Goal: Information Seeking & Learning: Learn about a topic

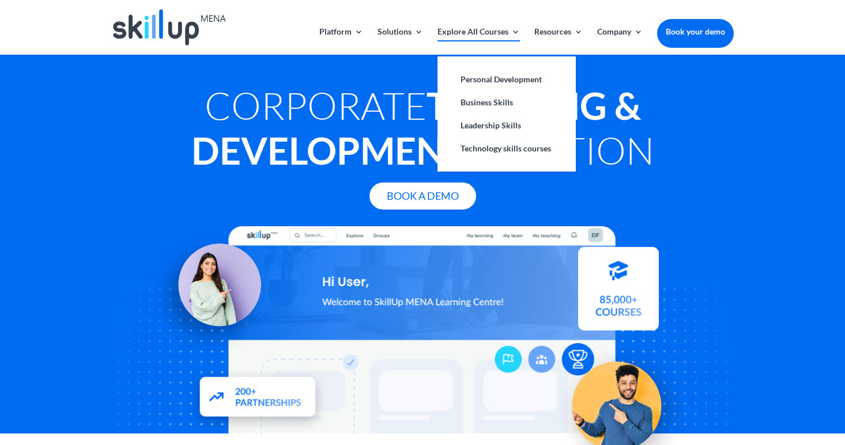
click at [486, 33] on link "Explore All Courses" at bounding box center [478, 41] width 82 height 27
click at [515, 85] on link "Personal Development" at bounding box center [506, 79] width 115 height 23
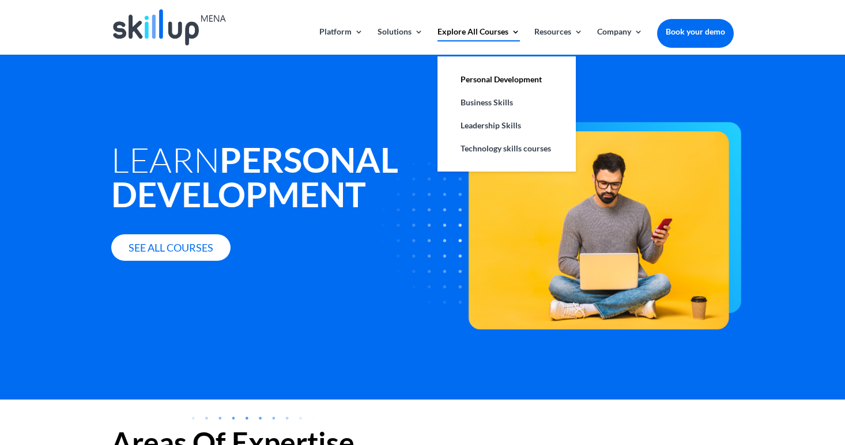
click at [489, 36] on link "Explore All Courses" at bounding box center [478, 41] width 82 height 27
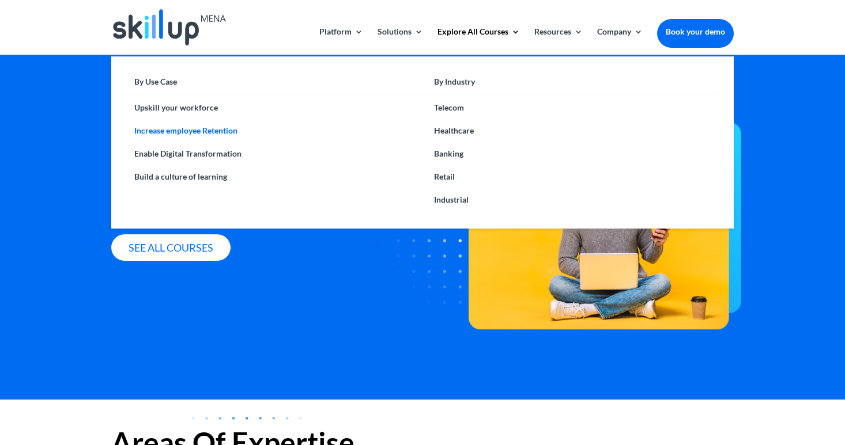
click at [165, 130] on link "Increase employee Retention" at bounding box center [273, 130] width 300 height 23
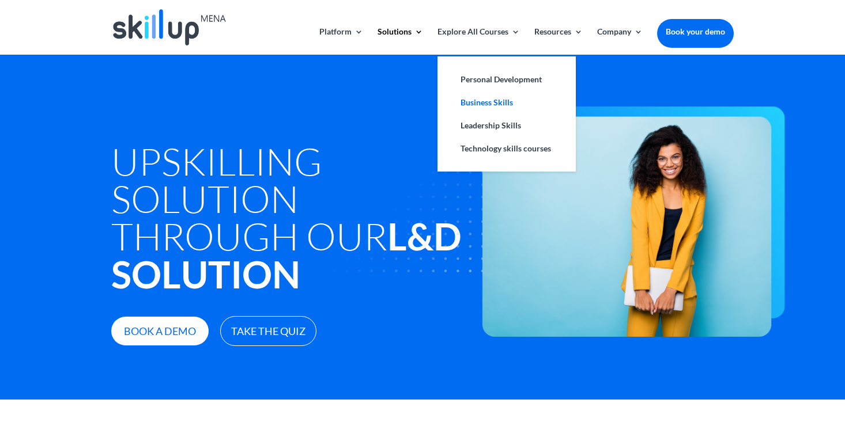
click at [500, 106] on link "Business Skills" at bounding box center [506, 102] width 115 height 23
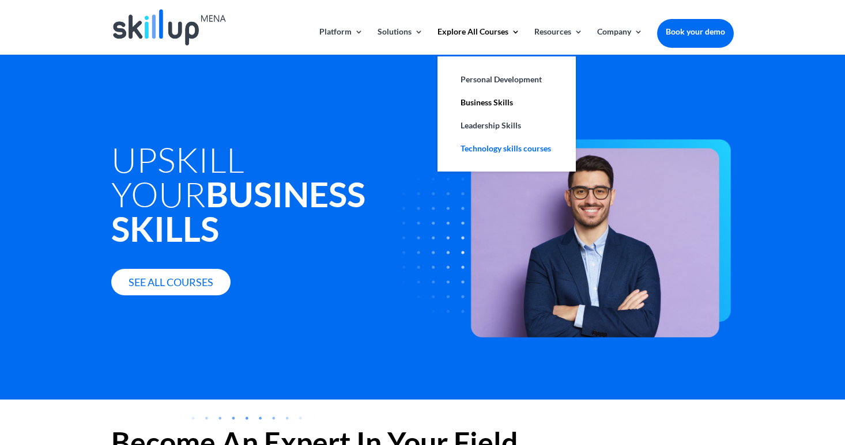
click at [511, 146] on link "Technology skills courses" at bounding box center [506, 148] width 115 height 23
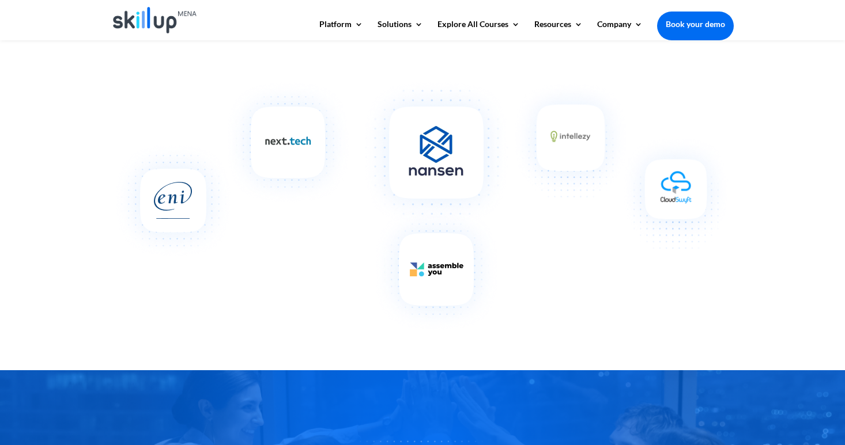
scroll to position [1188, 0]
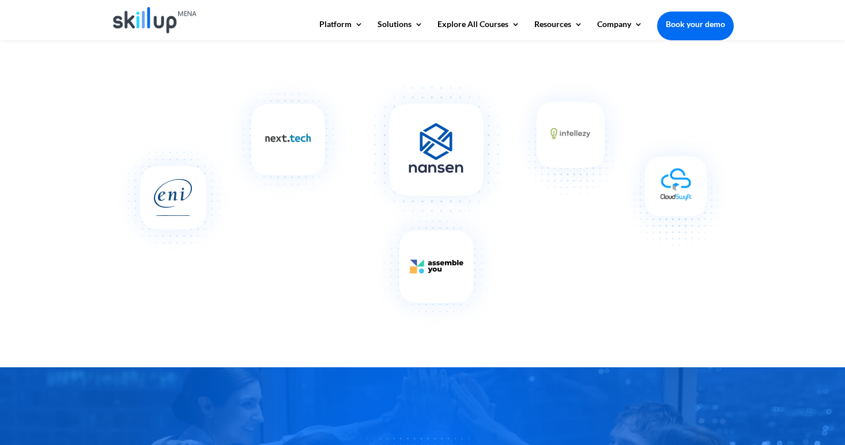
click at [305, 137] on img at bounding box center [232, 165] width 243 height 184
click at [442, 263] on img at bounding box center [436, 197] width 152 height 257
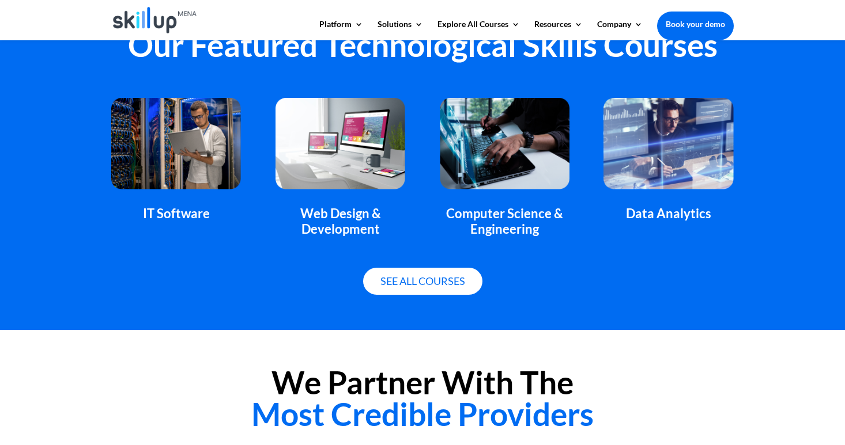
scroll to position [292, 0]
